Goal: Task Accomplishment & Management: Manage account settings

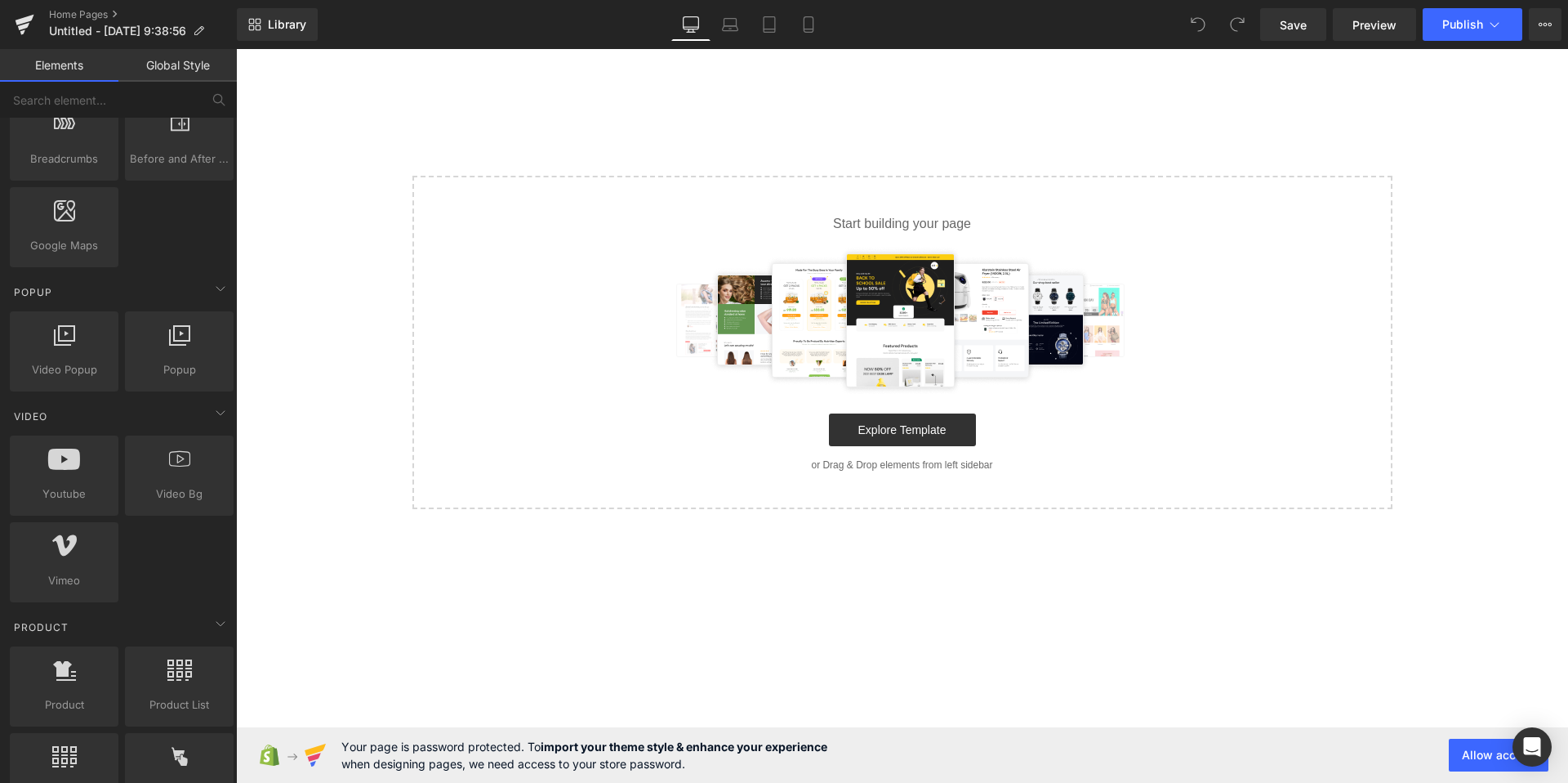
scroll to position [910, 0]
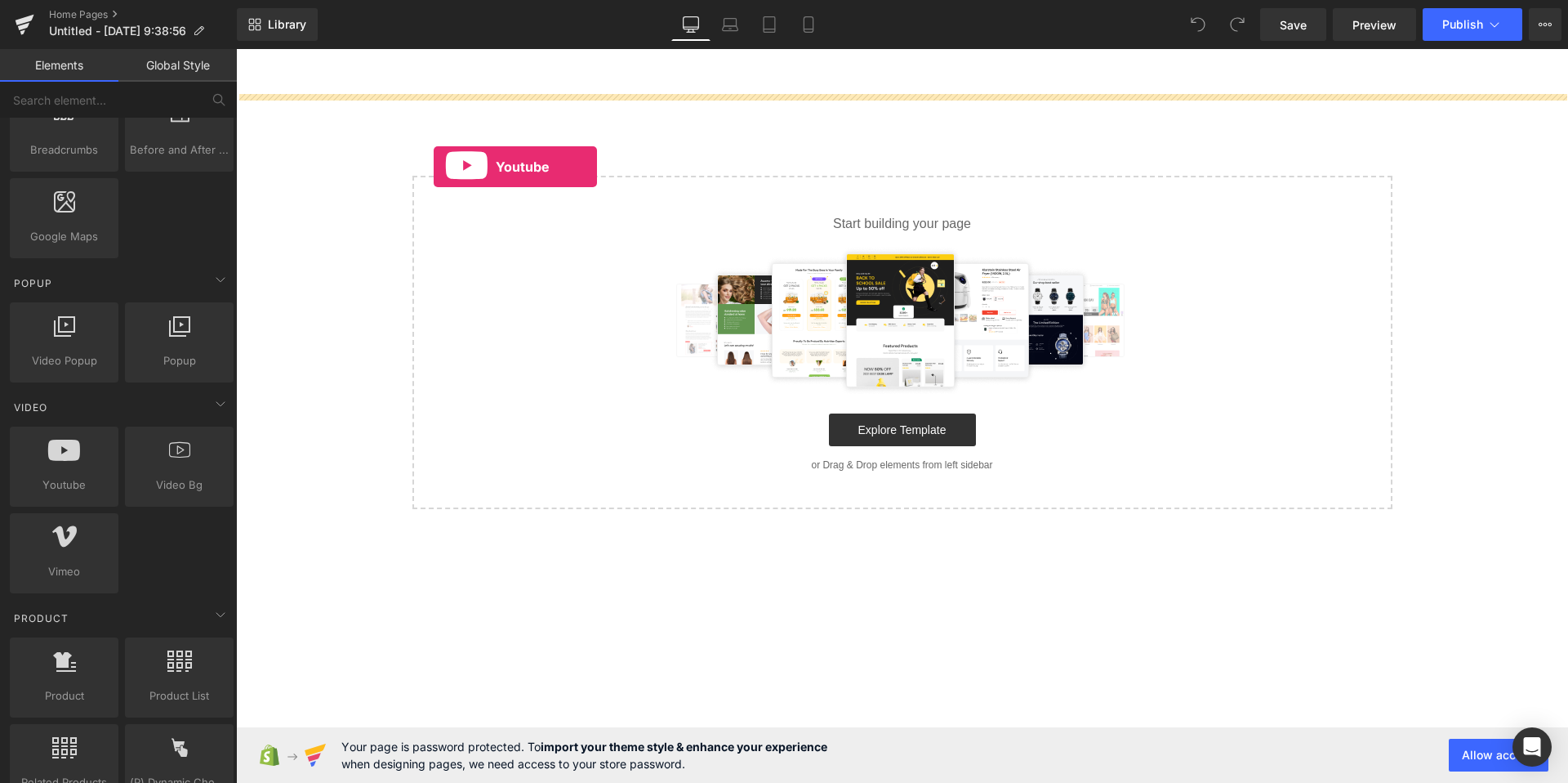
drag, startPoint x: 300, startPoint y: 516, endPoint x: 438, endPoint y: 162, distance: 379.9
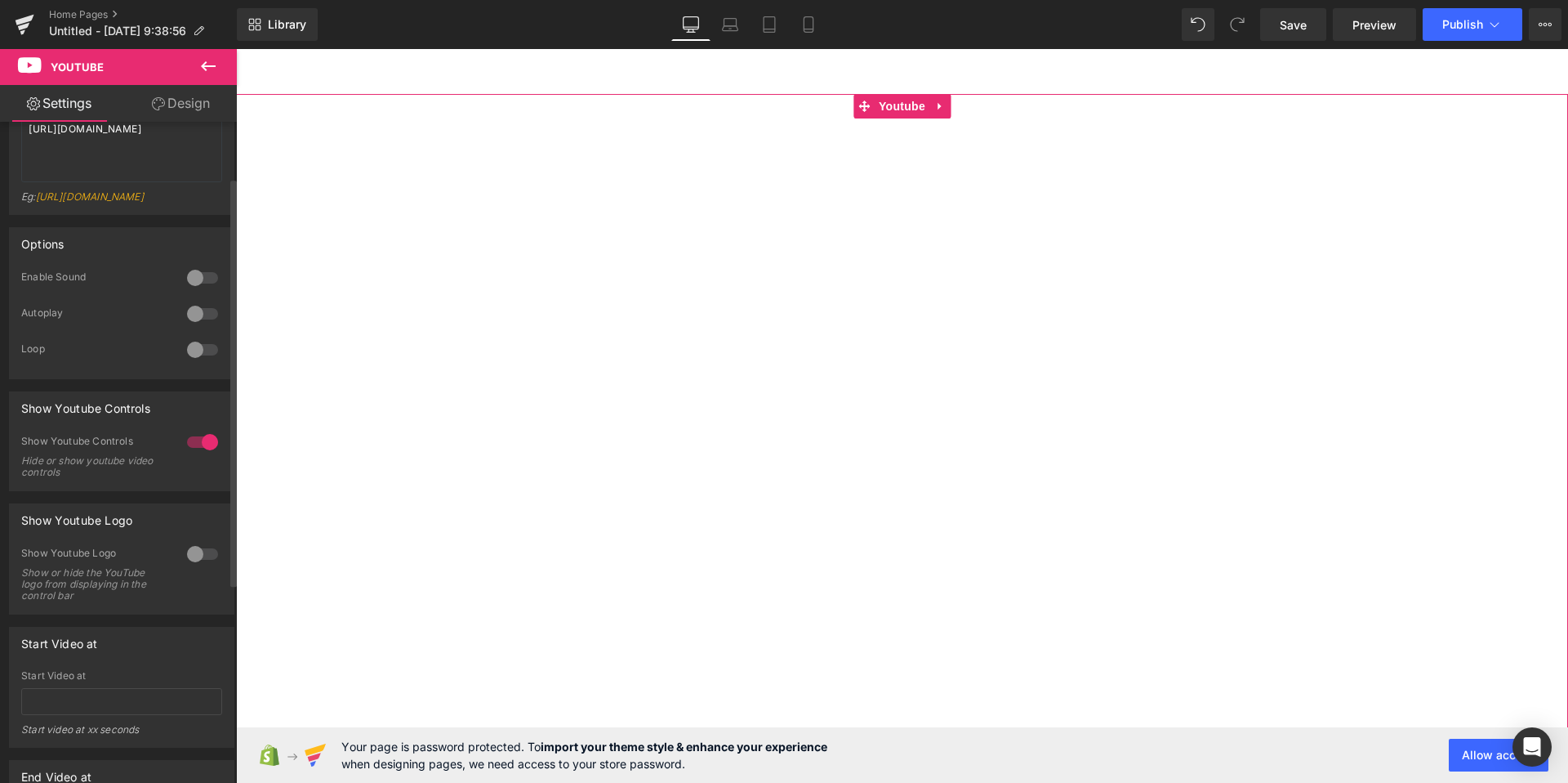
scroll to position [94, 0]
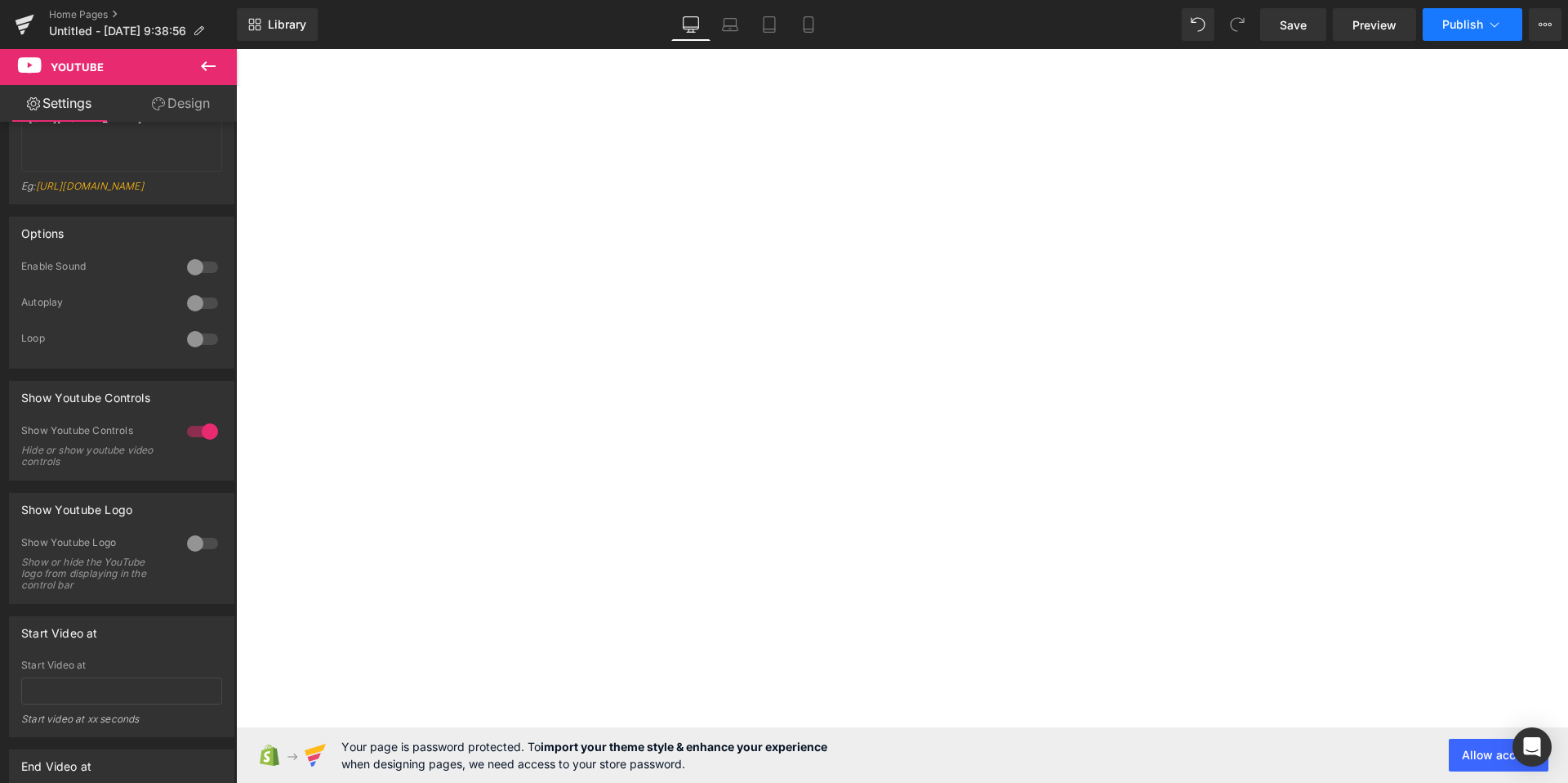
click at [1448, 30] on span "Publish" at bounding box center [1462, 24] width 41 height 13
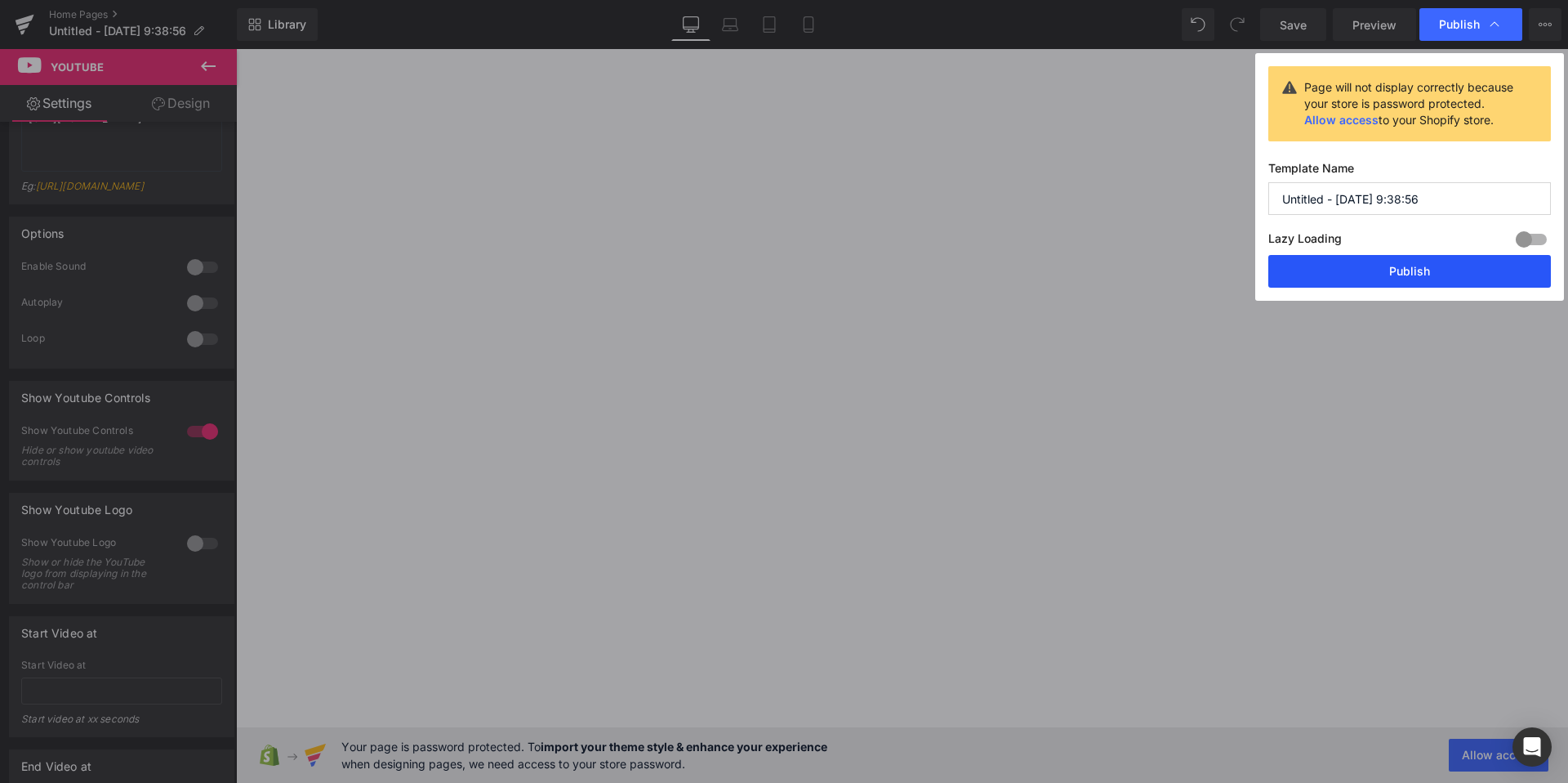
click at [1344, 273] on button "Publish" at bounding box center [1409, 271] width 282 height 32
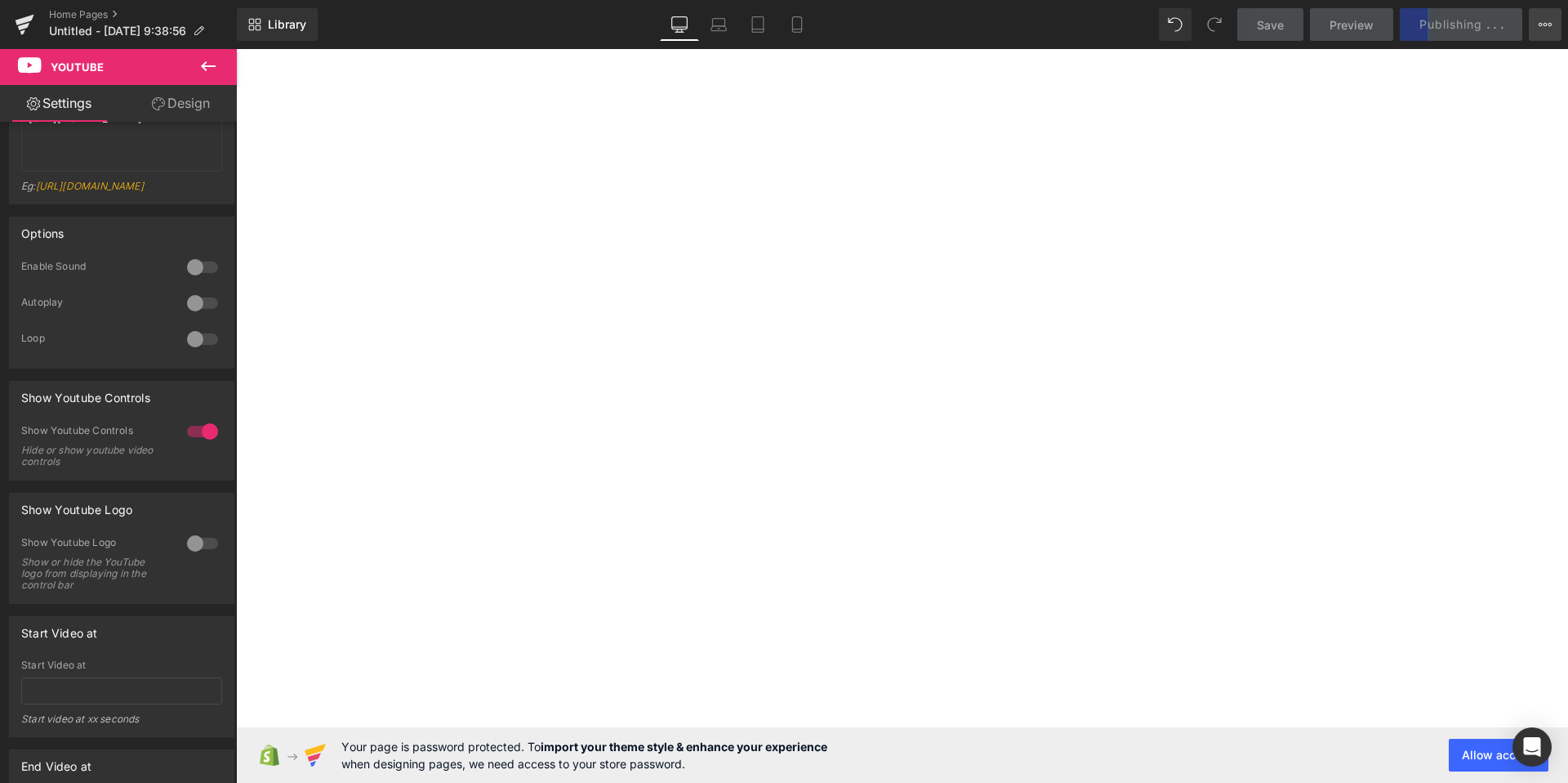
click at [1547, 29] on icon at bounding box center [1544, 24] width 13 height 13
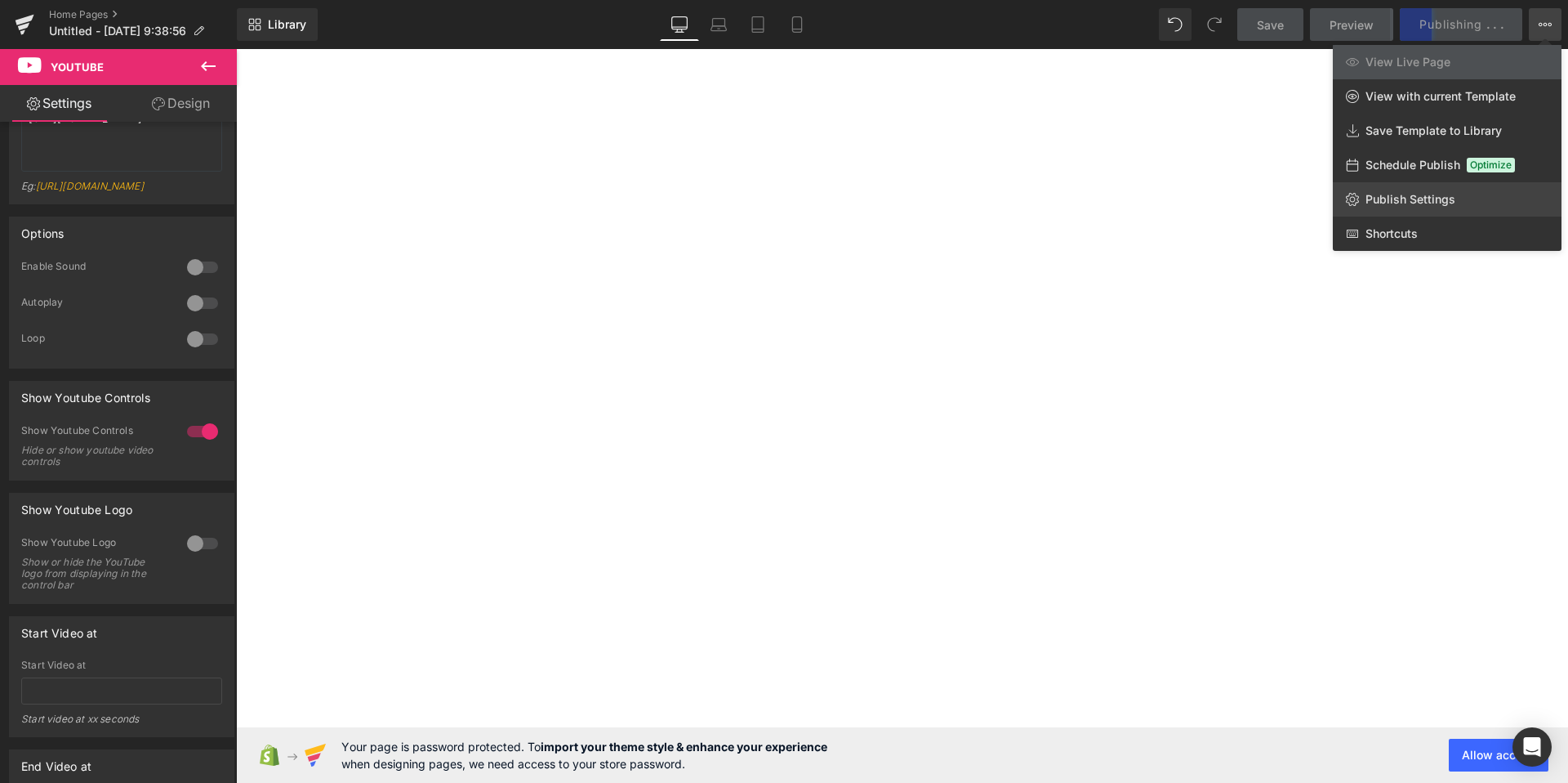
click at [1392, 209] on link "Publish Settings" at bounding box center [1447, 198] width 229 height 34
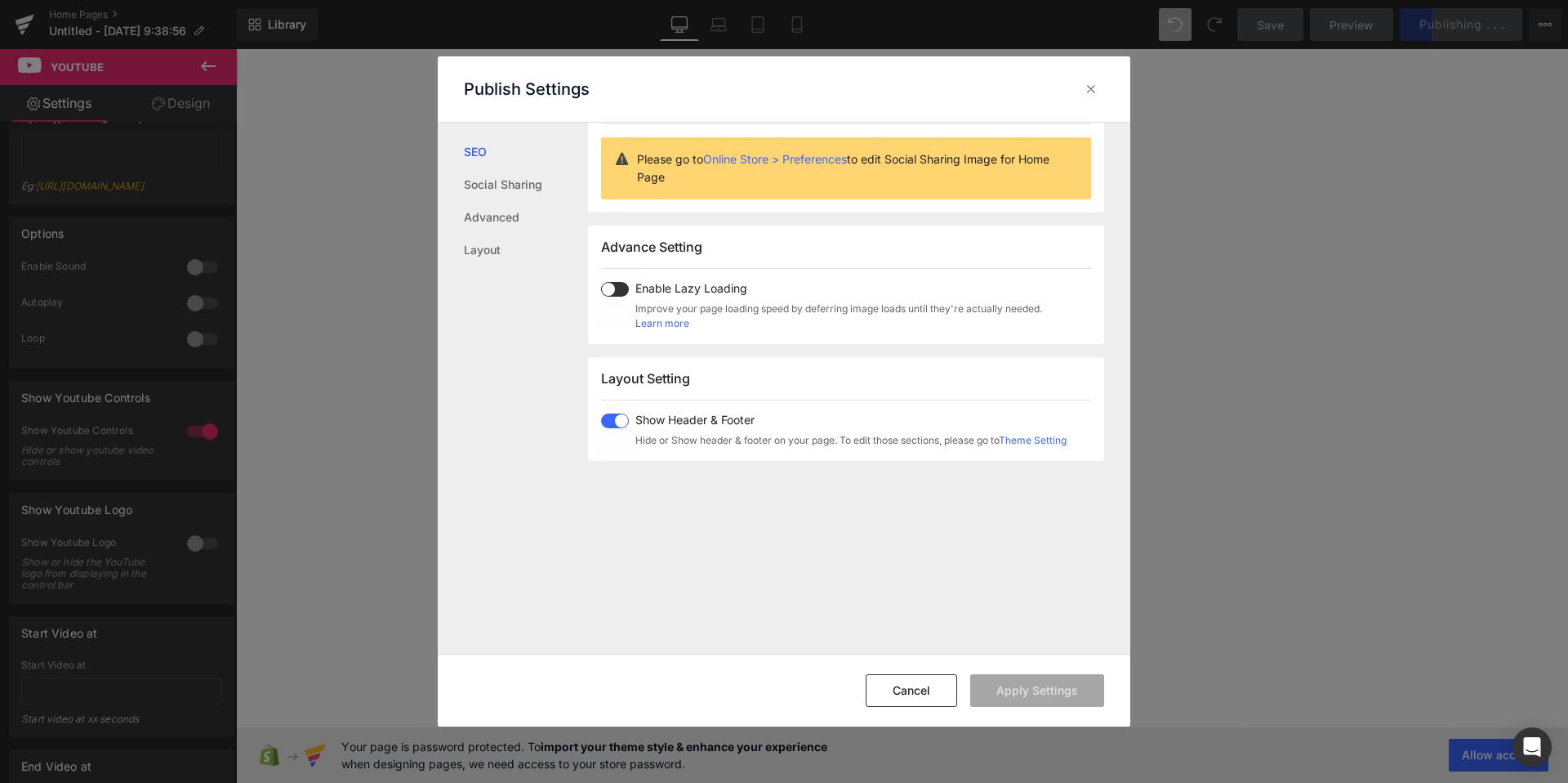
scroll to position [0, 0]
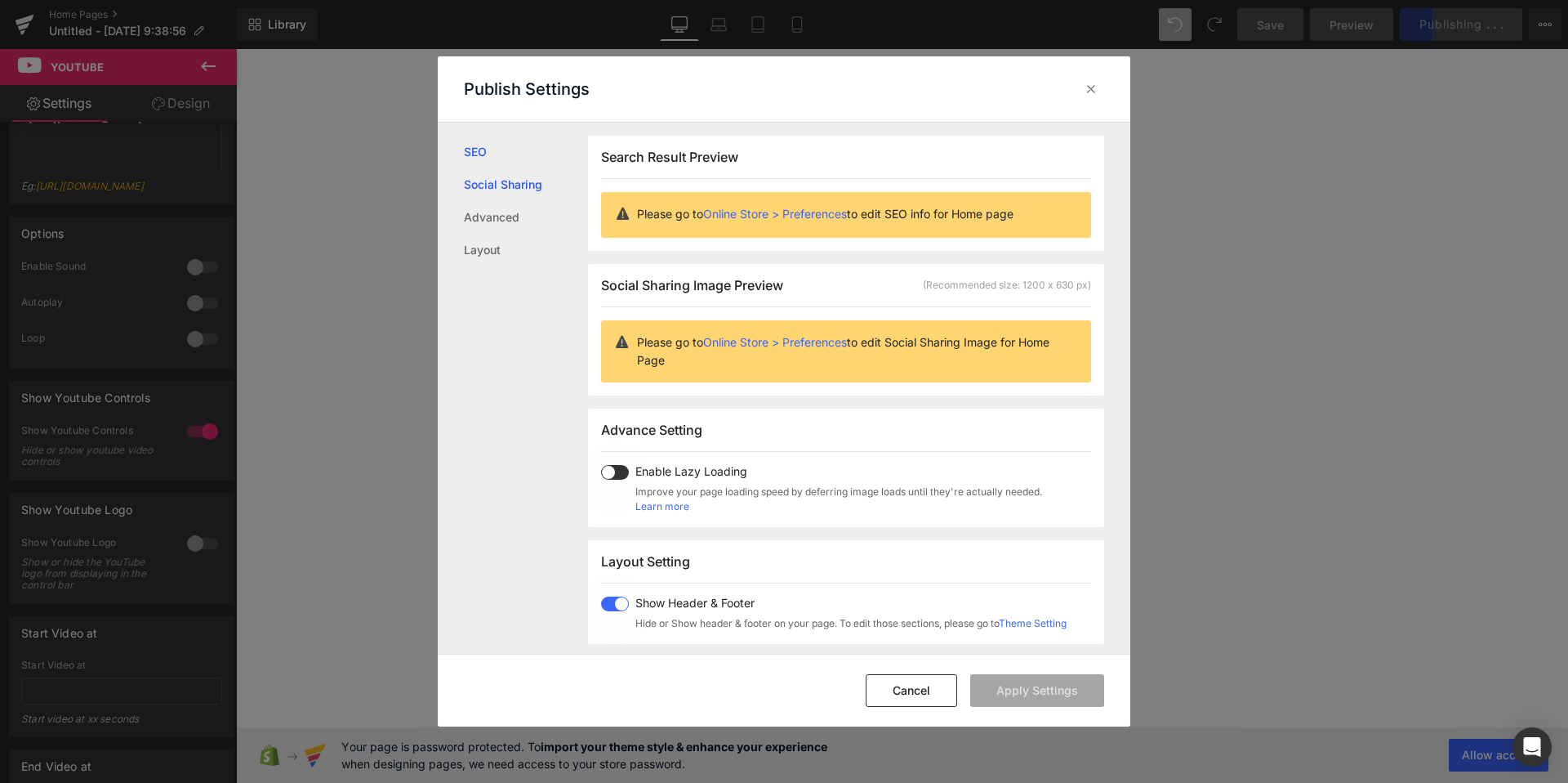
click at [522, 192] on link "Social Sharing" at bounding box center [526, 184] width 124 height 32
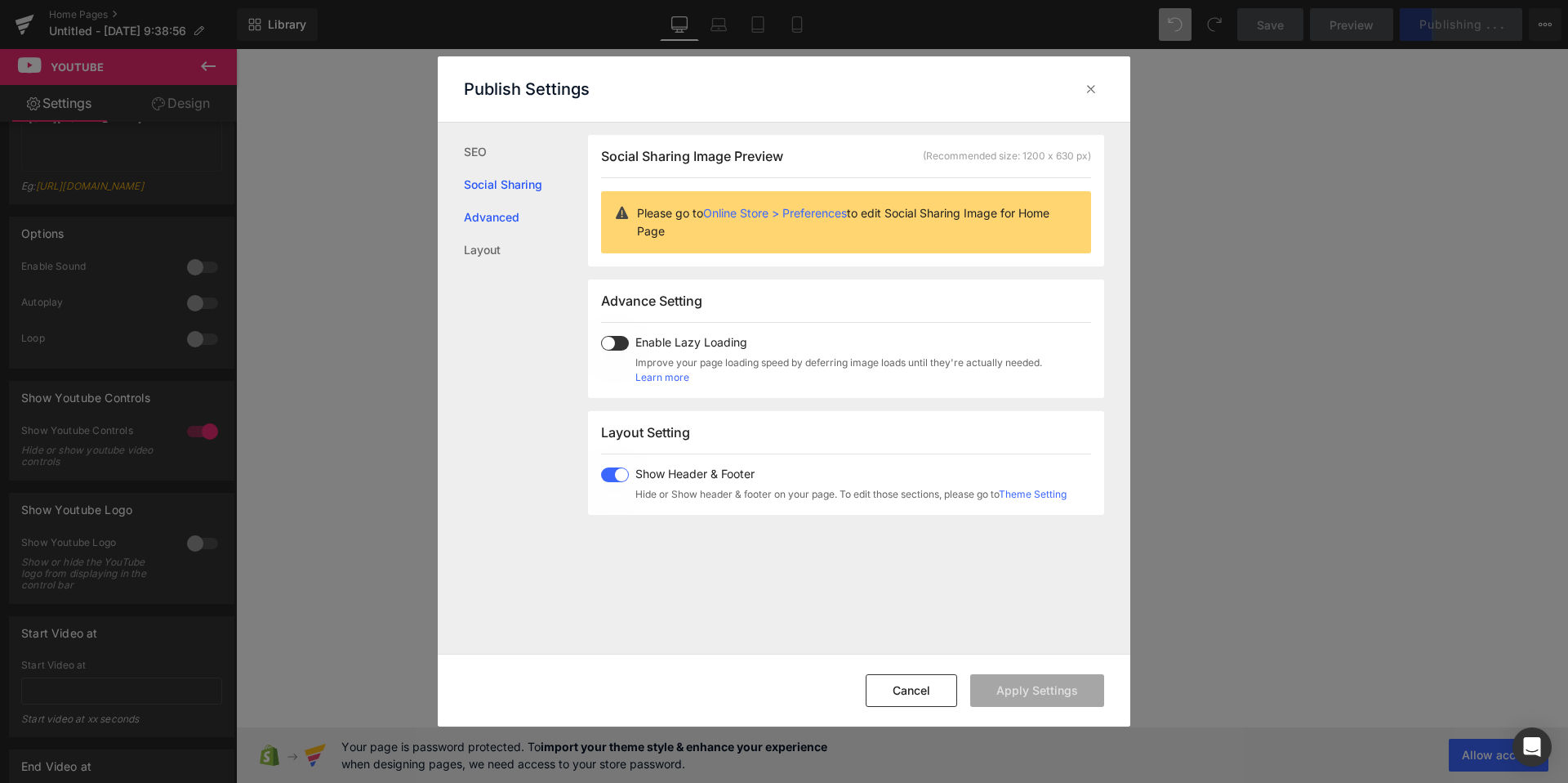
click at [488, 221] on link "Advanced" at bounding box center [526, 217] width 124 height 32
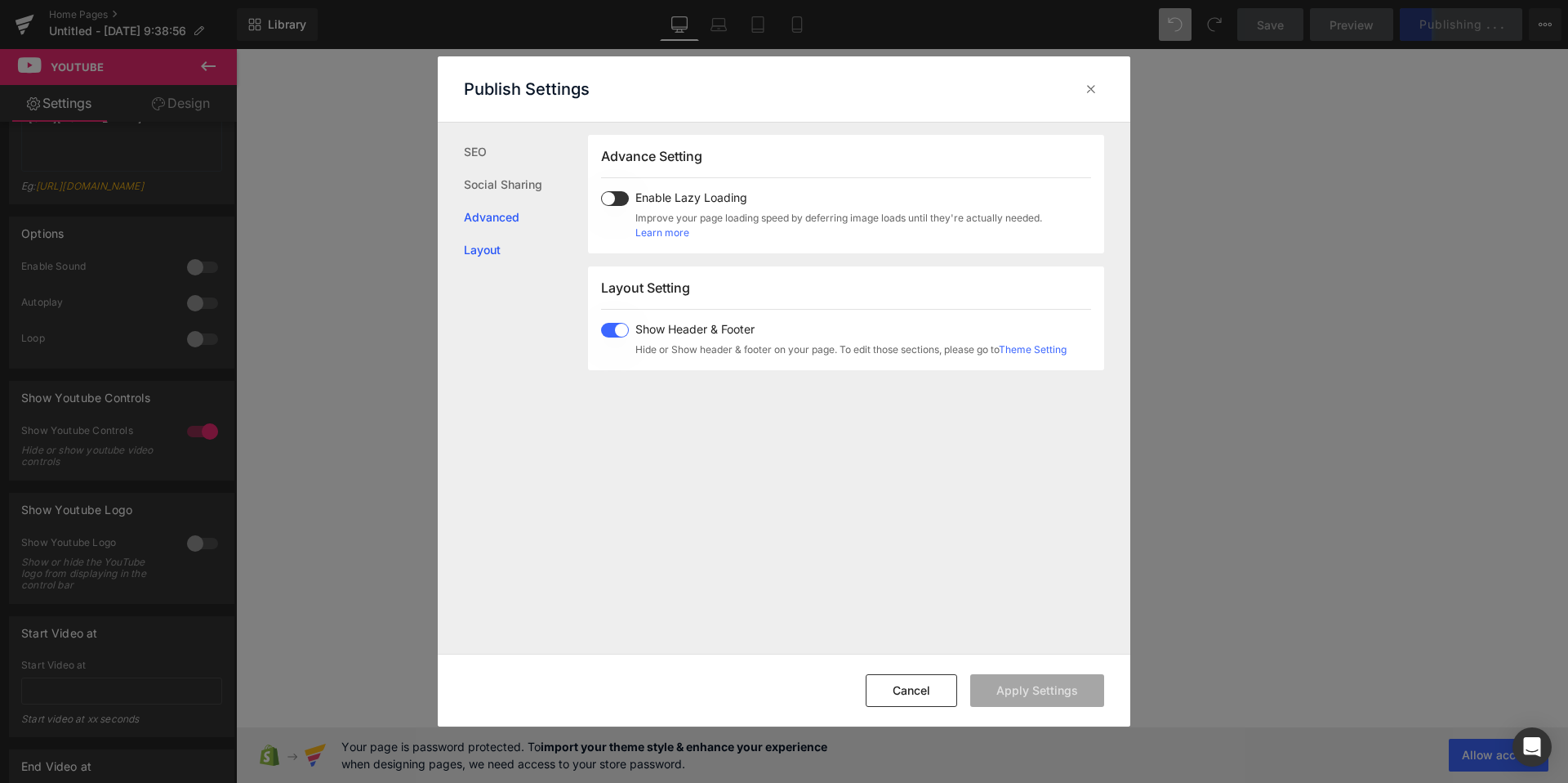
click at [480, 239] on link "Layout" at bounding box center [526, 249] width 124 height 32
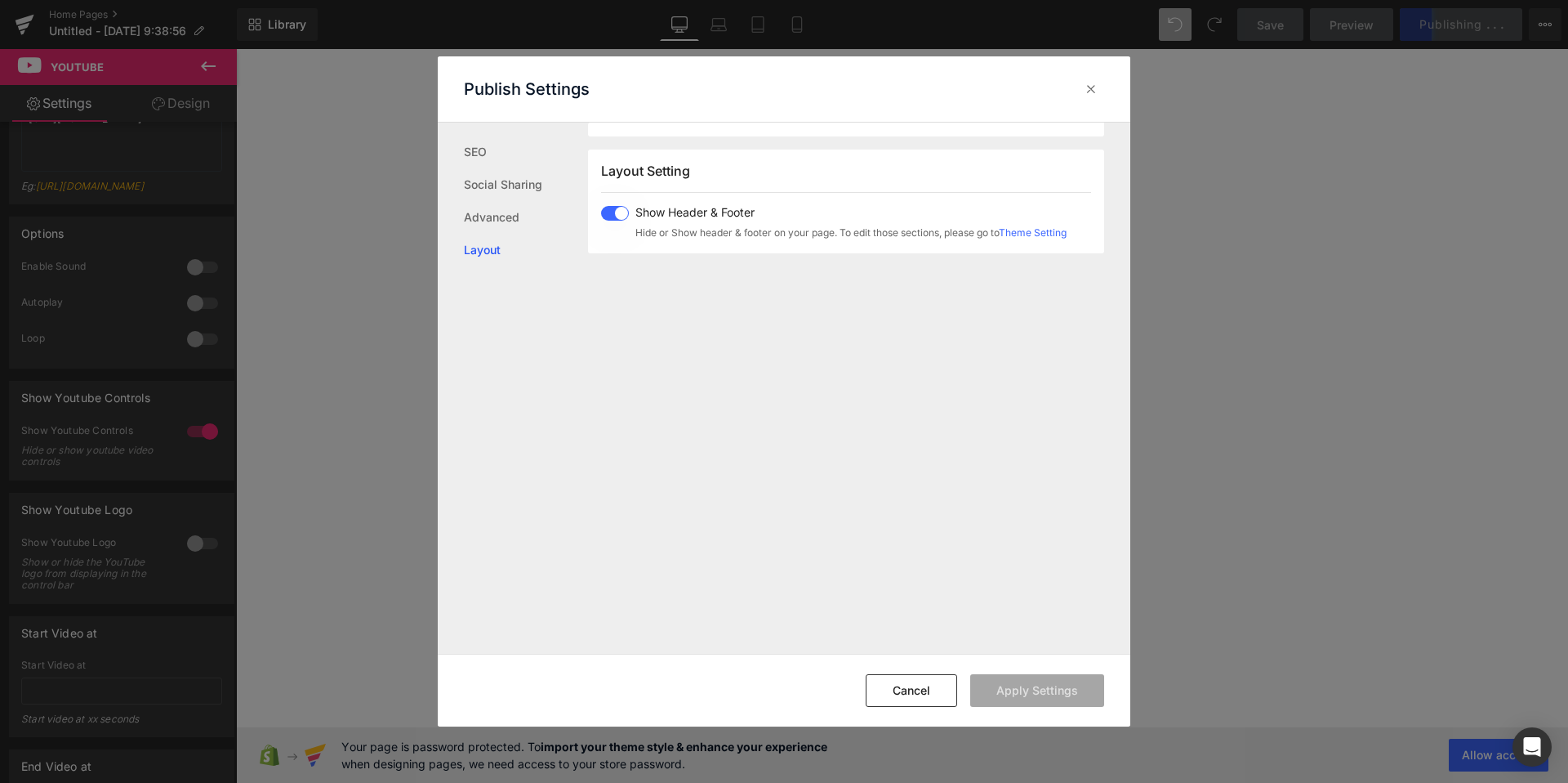
scroll to position [405, 0]
click at [1100, 83] on div at bounding box center [1091, 89] width 26 height 26
